Goal: Transaction & Acquisition: Purchase product/service

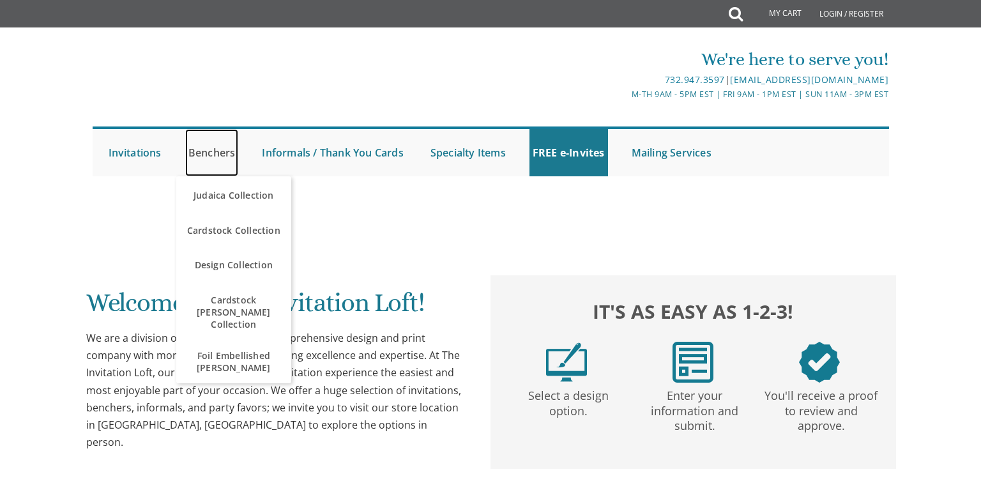
click at [216, 155] on link "Benchers" at bounding box center [212, 152] width 54 height 47
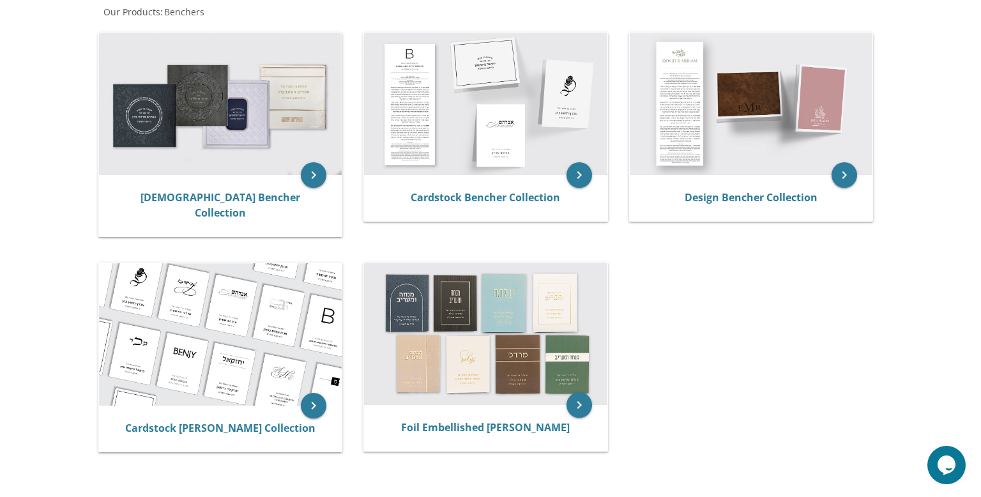
scroll to position [253, 0]
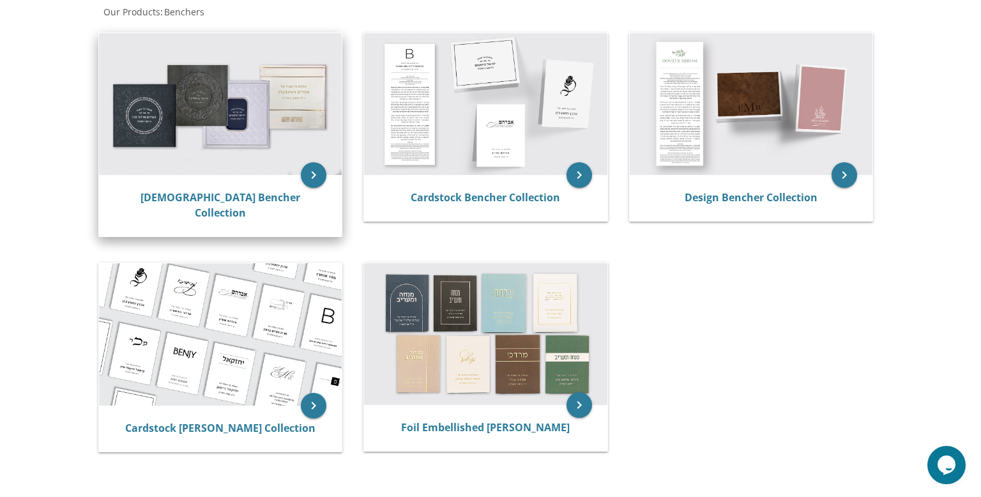
click at [255, 146] on img at bounding box center [220, 104] width 243 height 142
click at [314, 180] on icon "keyboard_arrow_right" at bounding box center [314, 175] width 26 height 26
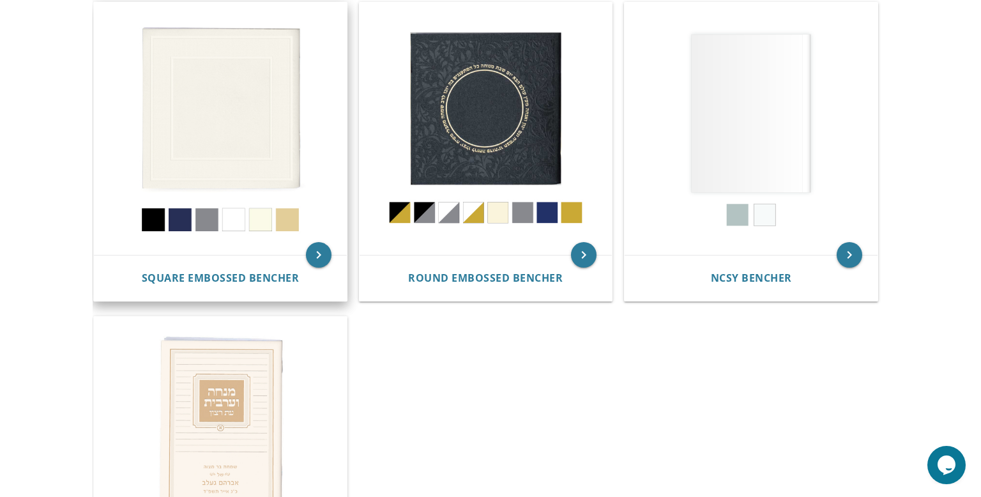
scroll to position [604, 0]
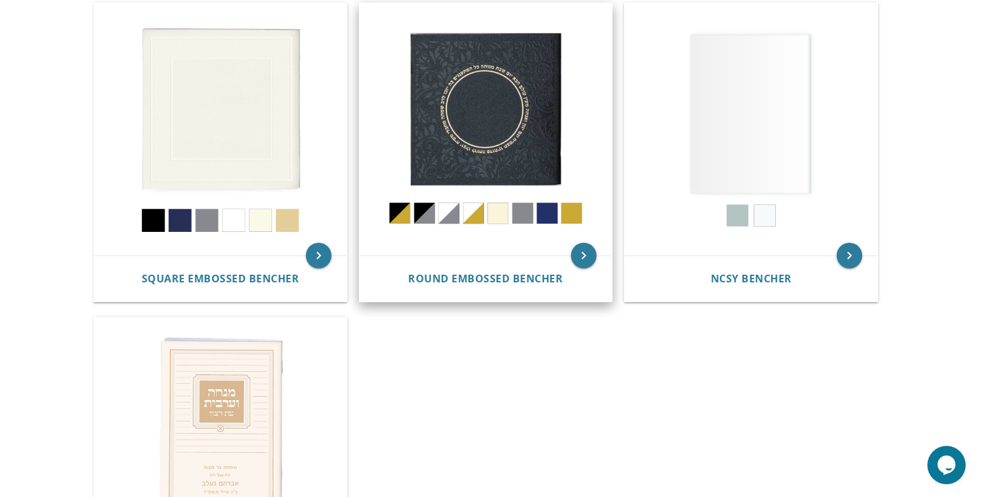
click at [452, 202] on img at bounding box center [486, 129] width 253 height 253
click at [451, 210] on img at bounding box center [486, 129] width 253 height 253
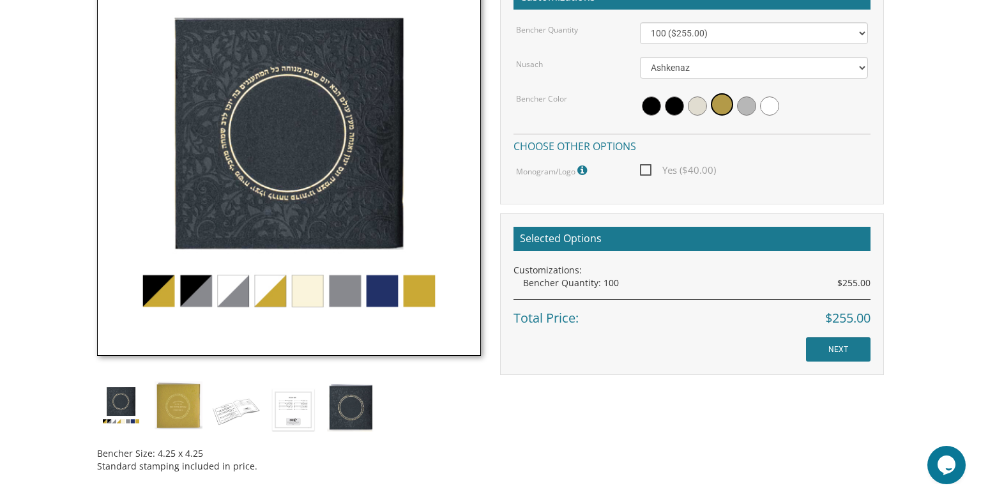
scroll to position [411, 0]
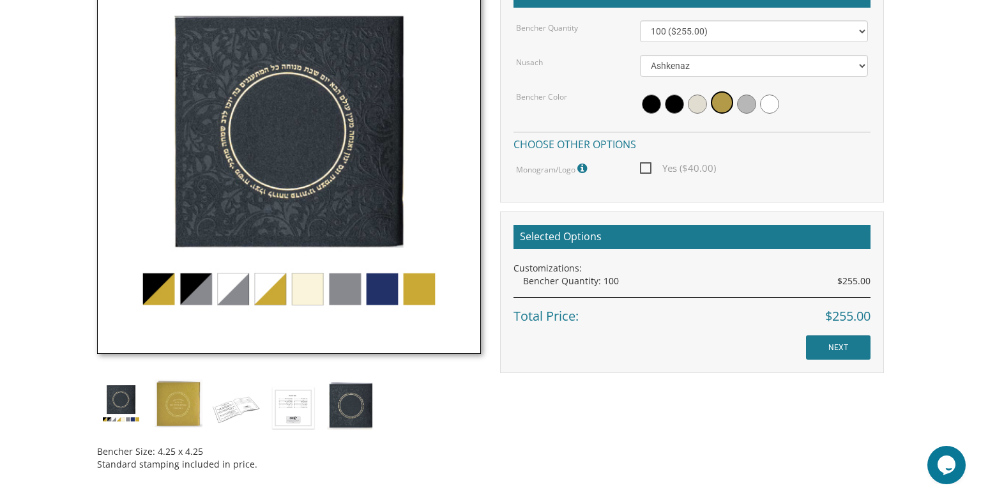
click at [230, 286] on img at bounding box center [289, 162] width 384 height 384
click at [277, 287] on img at bounding box center [289, 162] width 384 height 384
click at [694, 64] on select "Ashkenaz Edut Mizrach" at bounding box center [754, 66] width 229 height 22
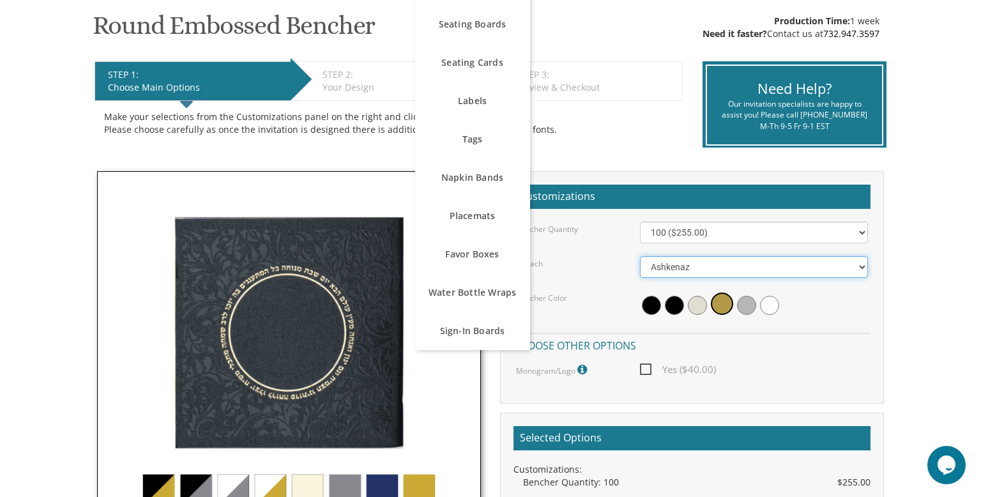
scroll to position [0, 0]
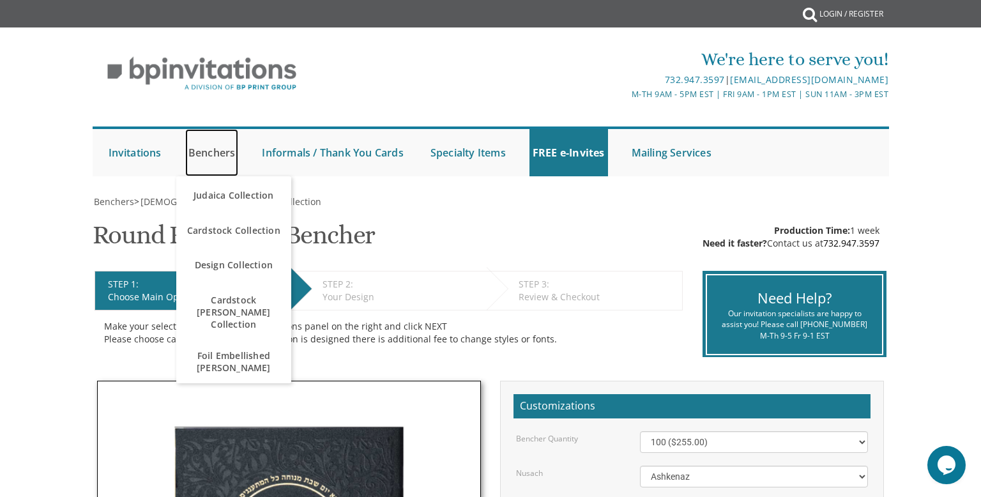
click at [213, 151] on link "Benchers" at bounding box center [212, 152] width 54 height 47
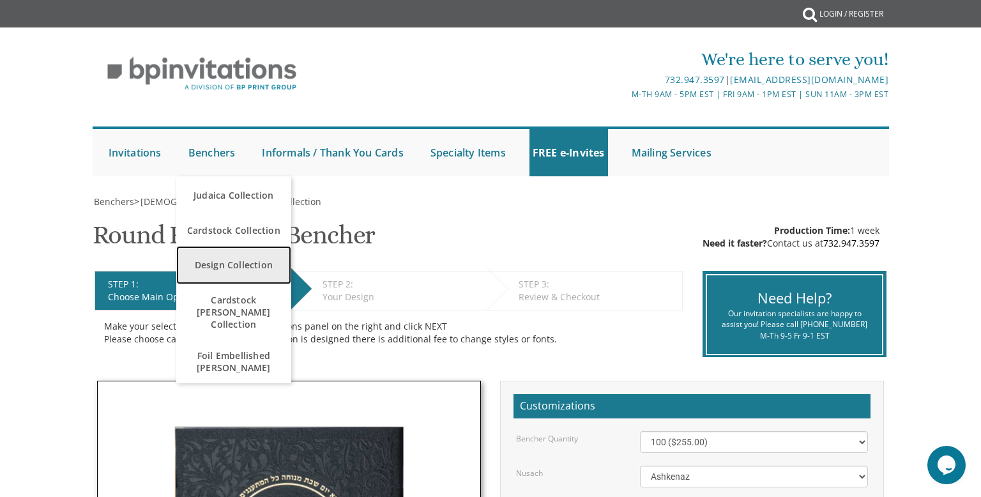
click at [216, 264] on link "Design Collection" at bounding box center [233, 265] width 115 height 38
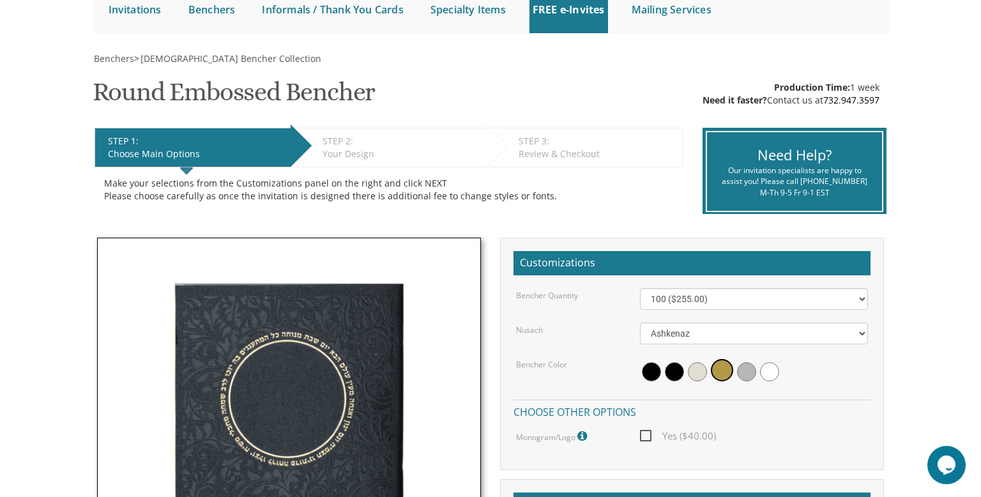
scroll to position [142, 0]
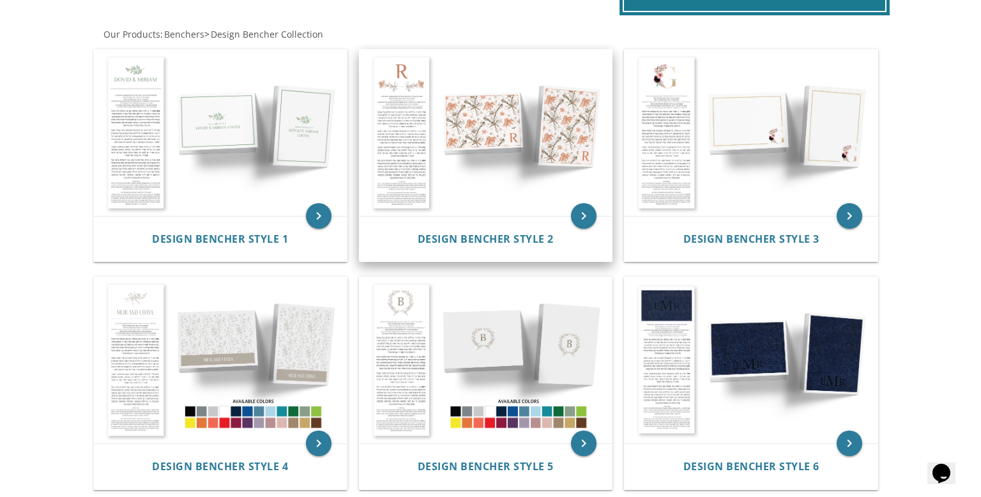
scroll to position [244, 0]
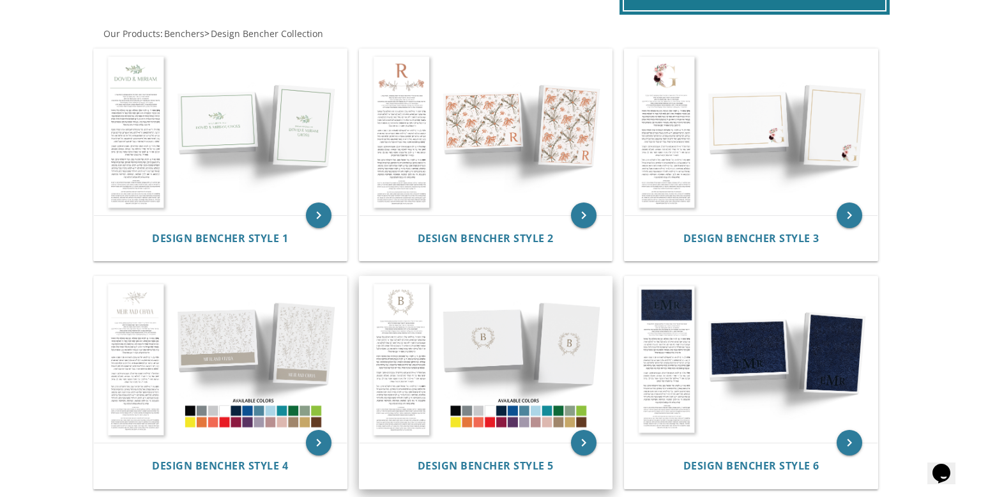
click at [469, 340] on img at bounding box center [486, 360] width 253 height 166
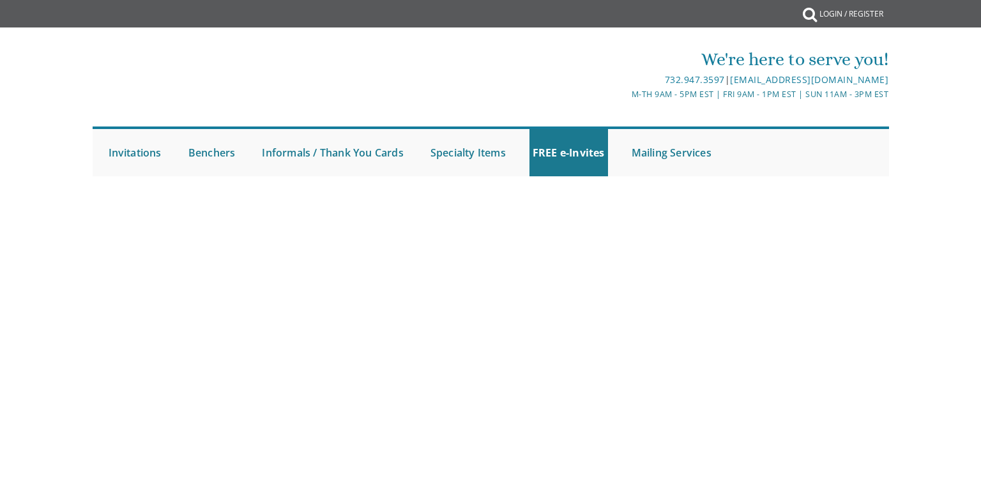
click at [507, 349] on body "My Cart {{shoppingcart.totalQuantityDisplay}} Total: {{shoppingcart.subtotal}} …" at bounding box center [490, 248] width 981 height 497
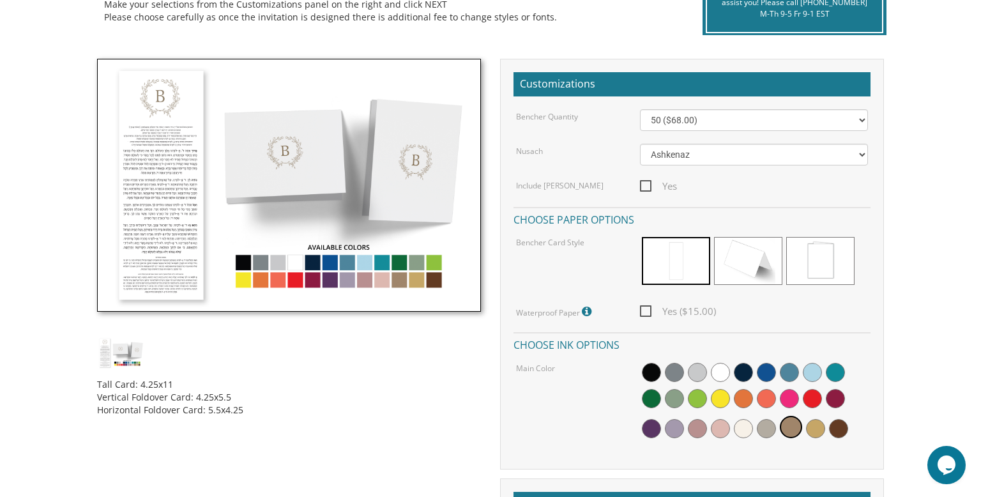
scroll to position [258, 0]
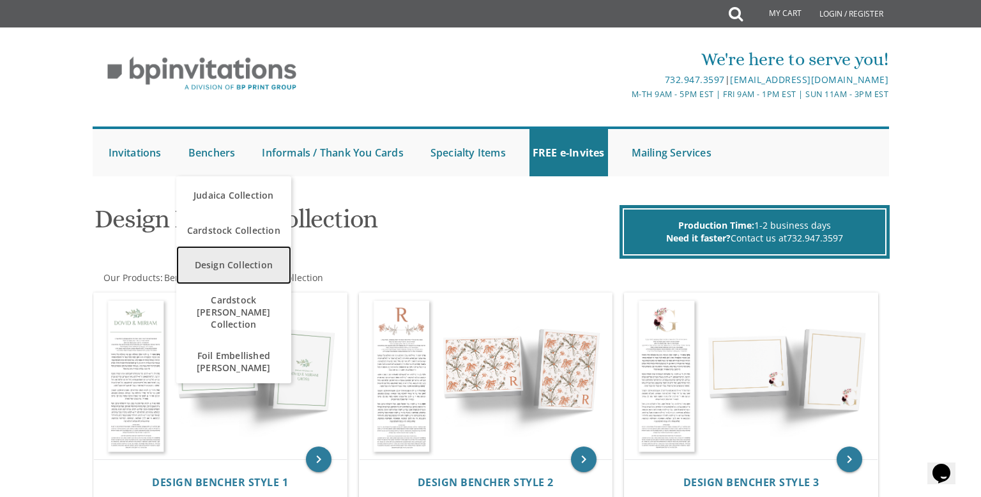
click at [220, 267] on link "Design Collection" at bounding box center [233, 265] width 115 height 38
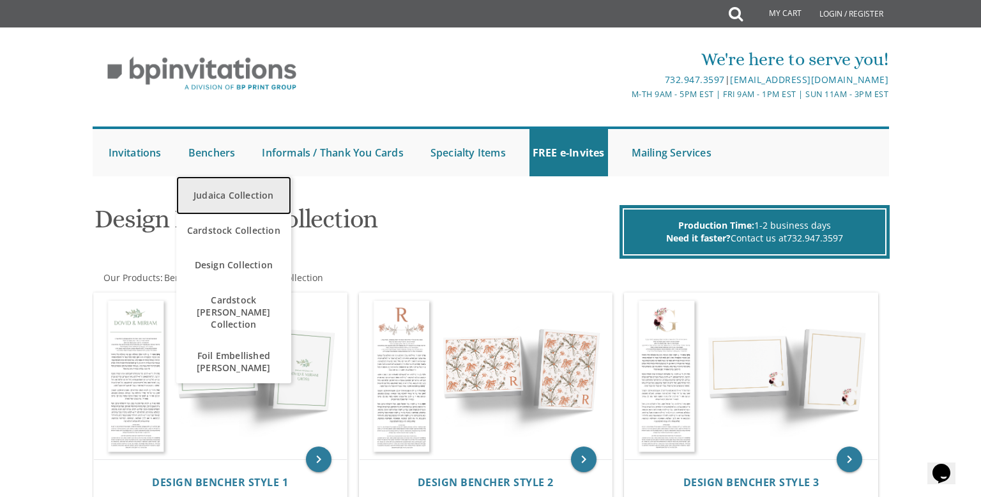
click at [245, 195] on link "Judaica Collection" at bounding box center [233, 195] width 115 height 38
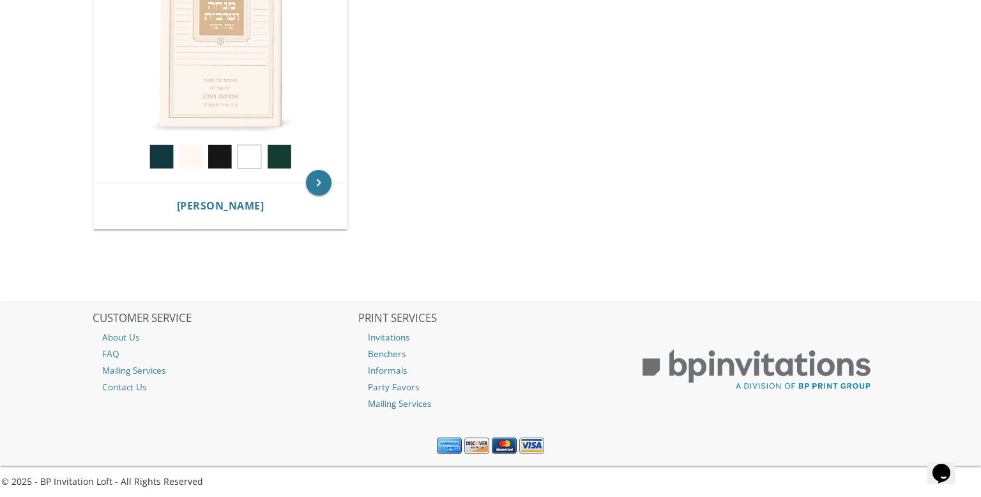
scroll to position [988, 0]
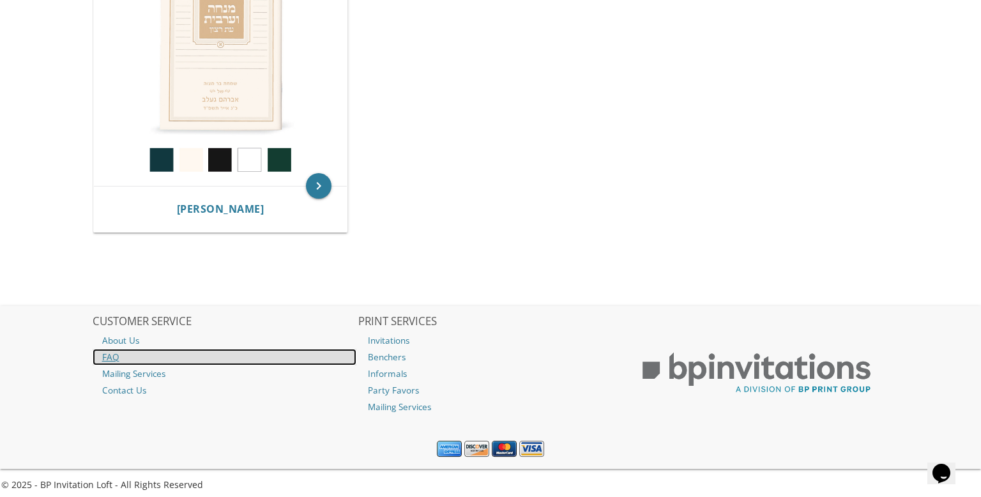
click at [101, 357] on link "FAQ" at bounding box center [225, 357] width 264 height 17
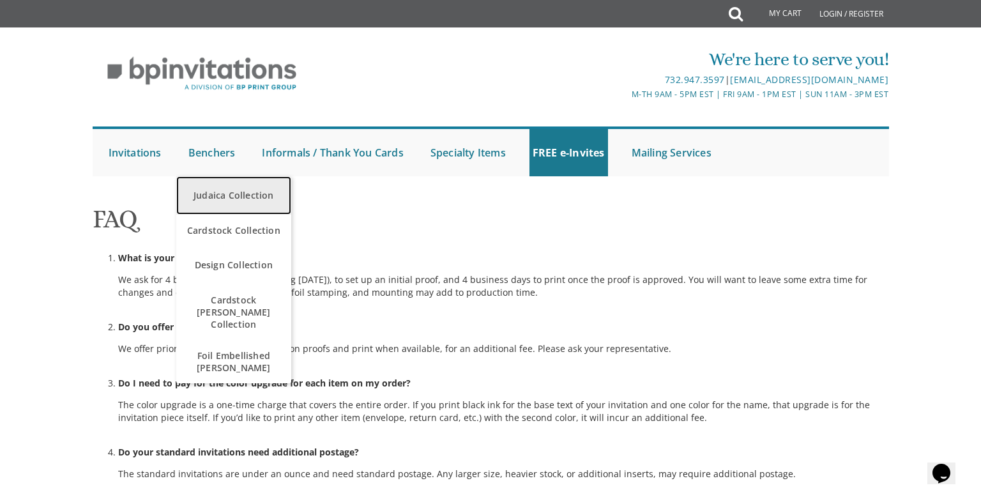
click at [216, 198] on link "Judaica Collection" at bounding box center [233, 195] width 115 height 38
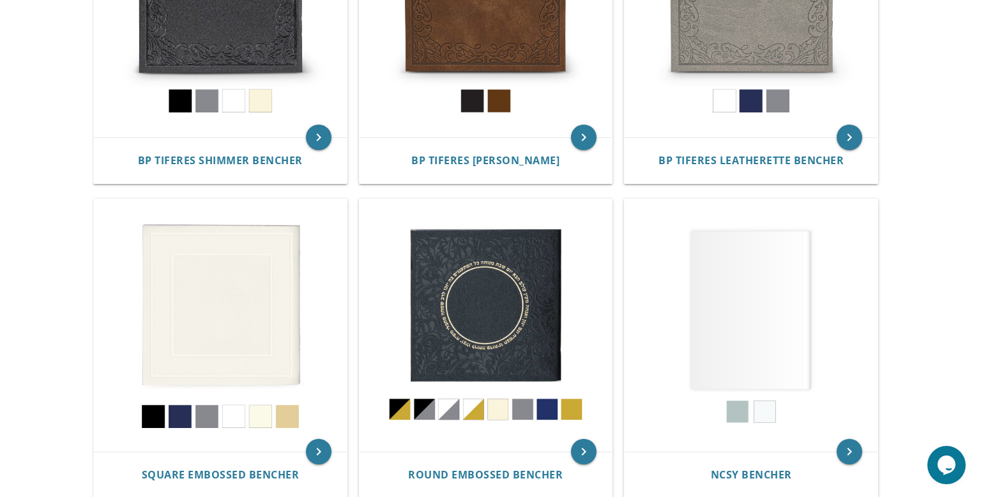
scroll to position [434, 0]
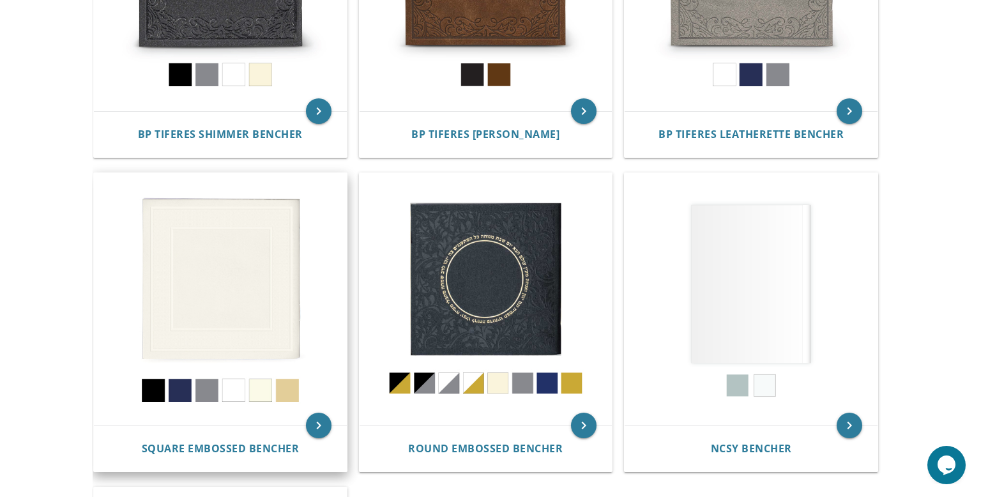
click at [225, 302] on img at bounding box center [220, 299] width 253 height 253
click at [227, 314] on img at bounding box center [220, 299] width 253 height 253
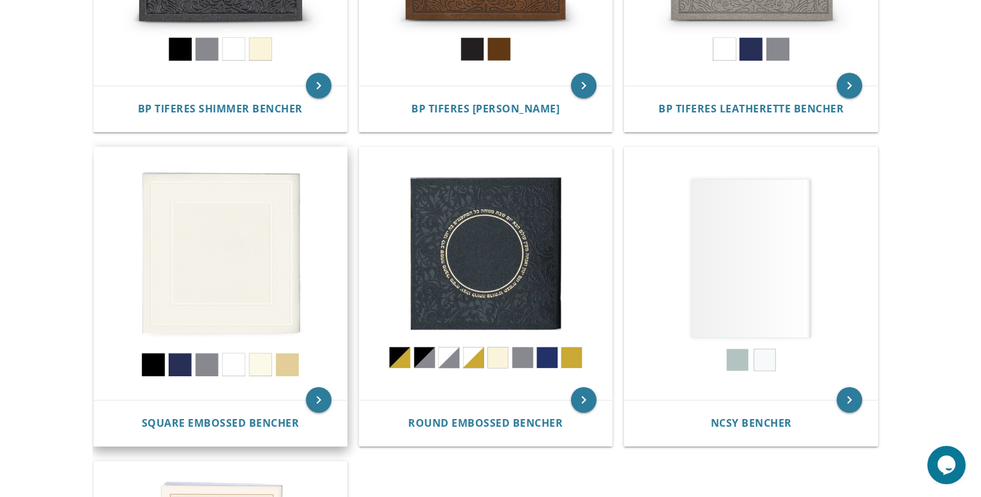
scroll to position [455, 0]
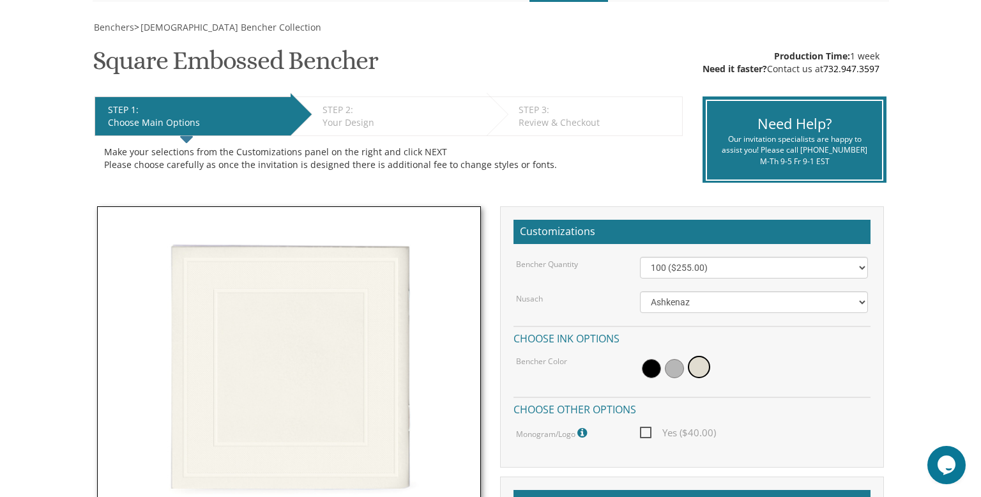
scroll to position [197, 0]
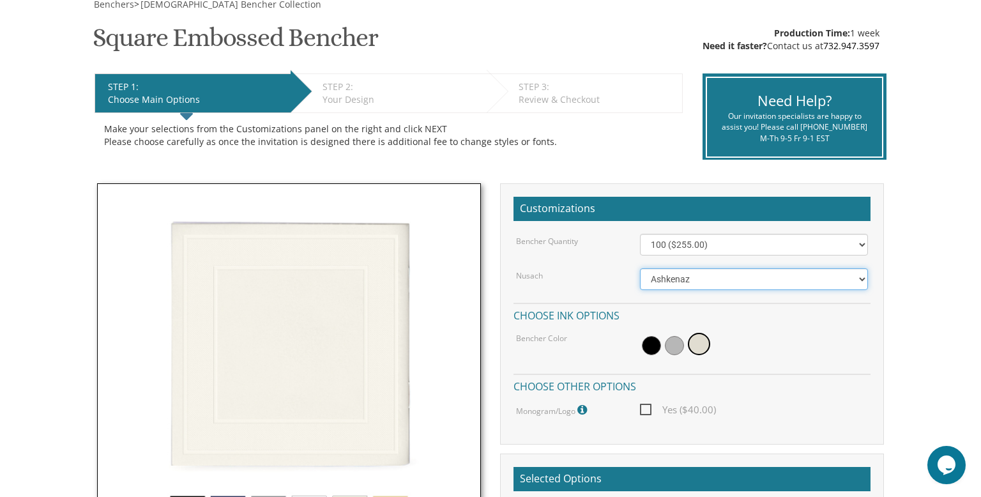
click at [699, 280] on select "Ashkenaz [PERSON_NAME]" at bounding box center [754, 279] width 229 height 22
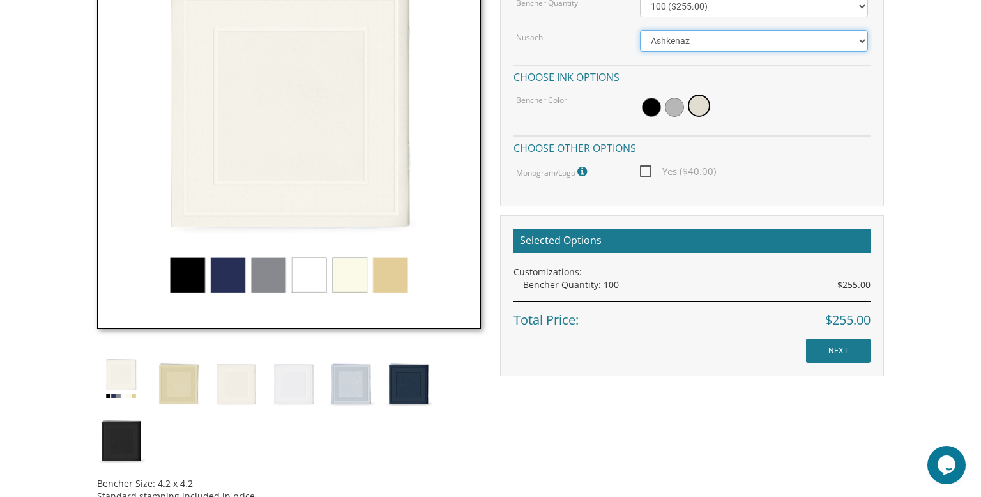
scroll to position [442, 0]
